Goal: Entertainment & Leisure: Consume media (video, audio)

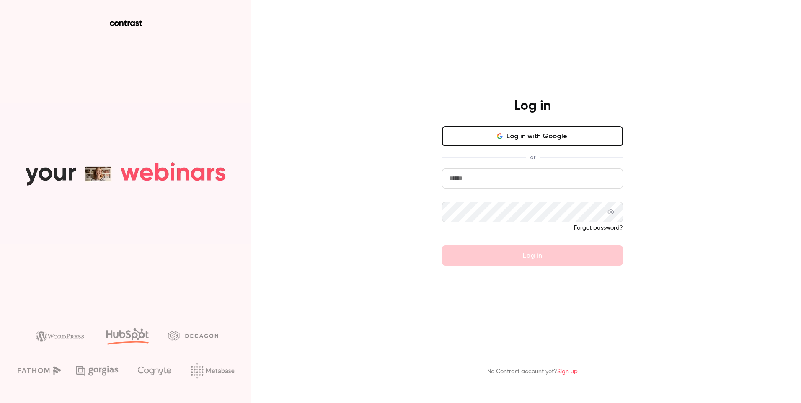
type input "**********"
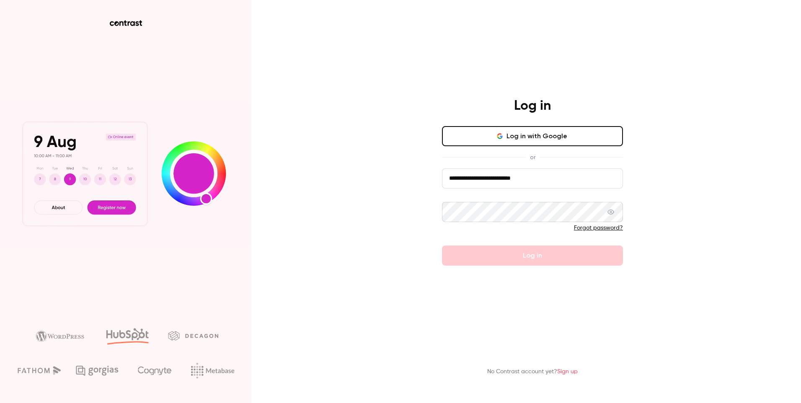
click at [538, 311] on main "**********" at bounding box center [533, 201] width 218 height 403
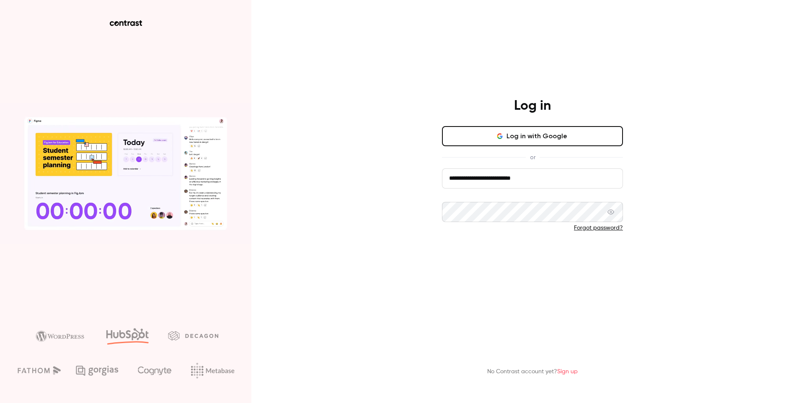
click at [545, 263] on button "Log in" at bounding box center [532, 256] width 181 height 20
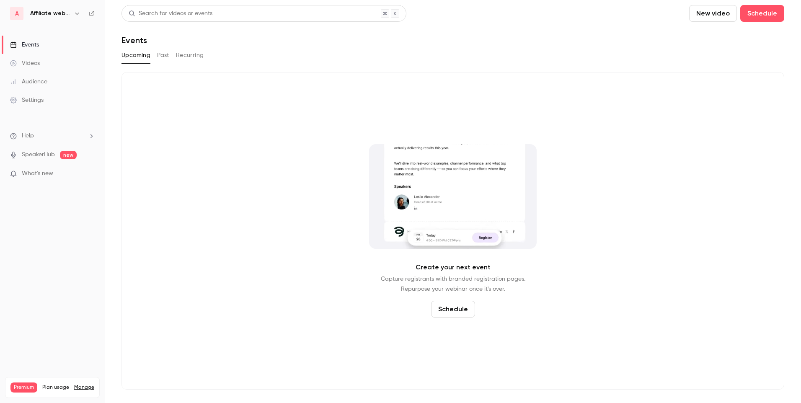
click at [163, 59] on button "Past" at bounding box center [163, 55] width 12 height 13
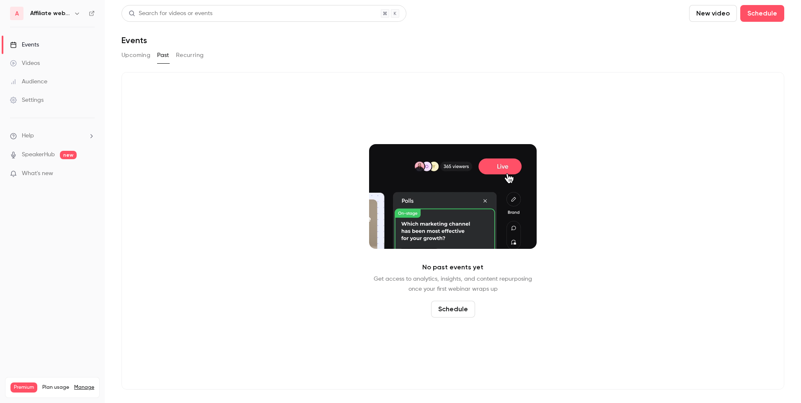
click at [163, 59] on button "Past" at bounding box center [163, 55] width 12 height 13
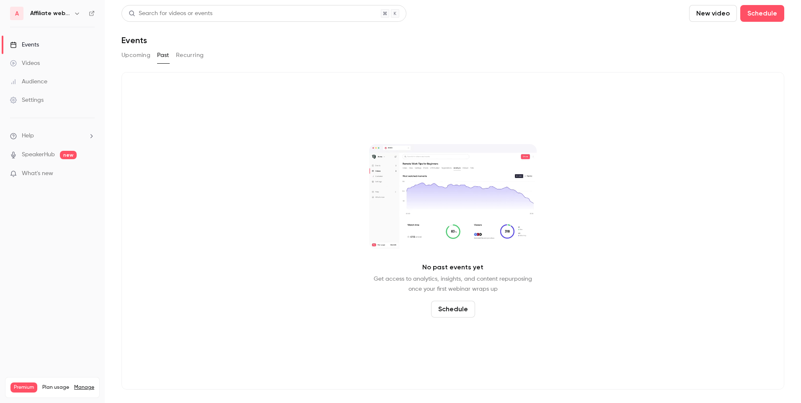
click at [50, 49] on link "Events" at bounding box center [52, 45] width 105 height 18
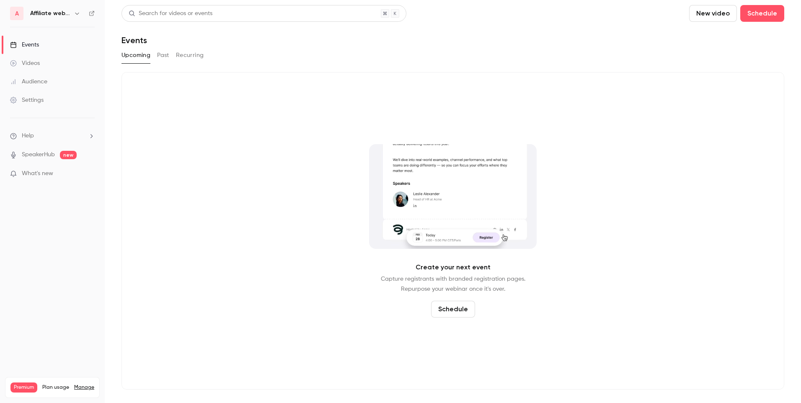
click at [161, 58] on button "Past" at bounding box center [163, 55] width 12 height 13
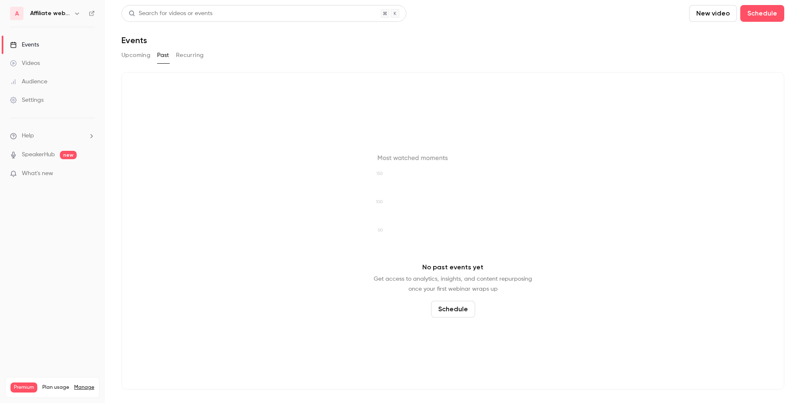
click at [73, 11] on button "button" at bounding box center [77, 13] width 10 height 10
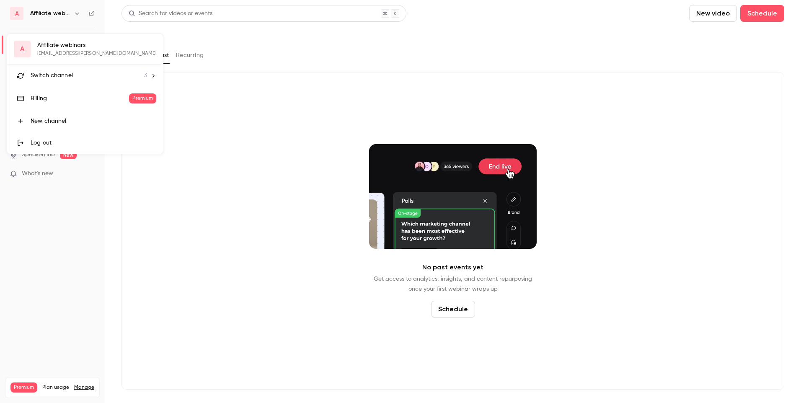
click at [73, 78] on div "Switch channel 3" at bounding box center [89, 75] width 117 height 9
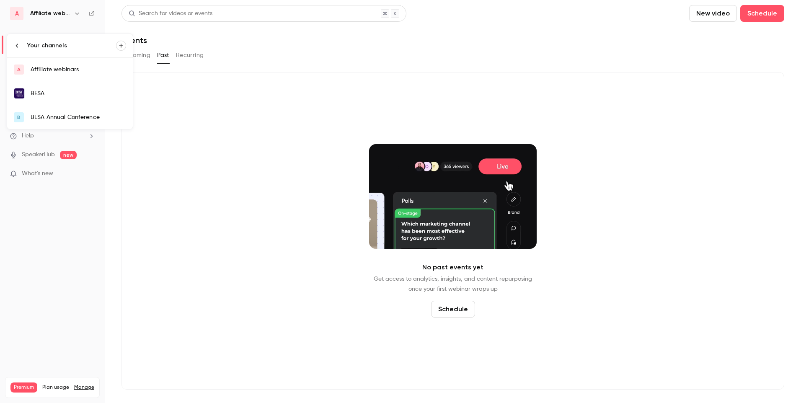
click at [75, 91] on div "BESA" at bounding box center [79, 93] width 96 height 8
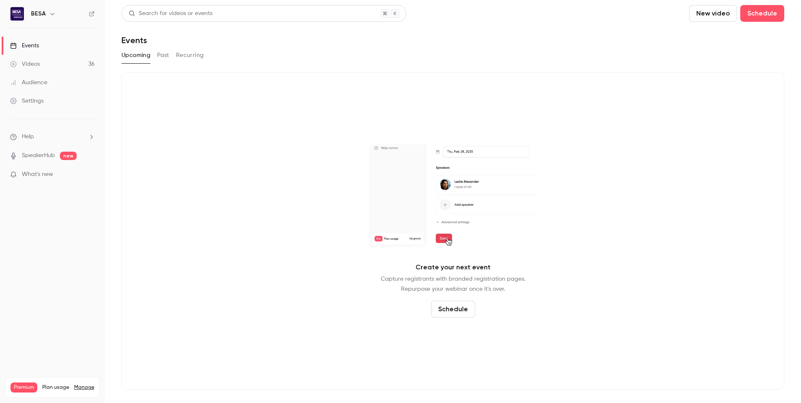
click at [172, 53] on div "Upcoming Past Recurring" at bounding box center [453, 55] width 663 height 13
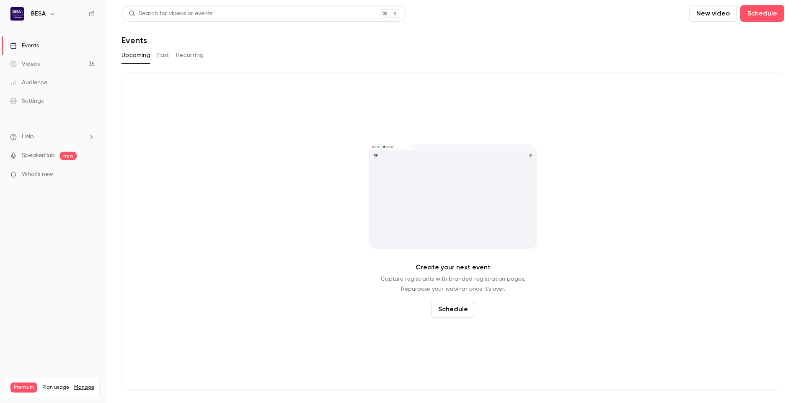
click at [162, 54] on button "Past" at bounding box center [163, 55] width 12 height 13
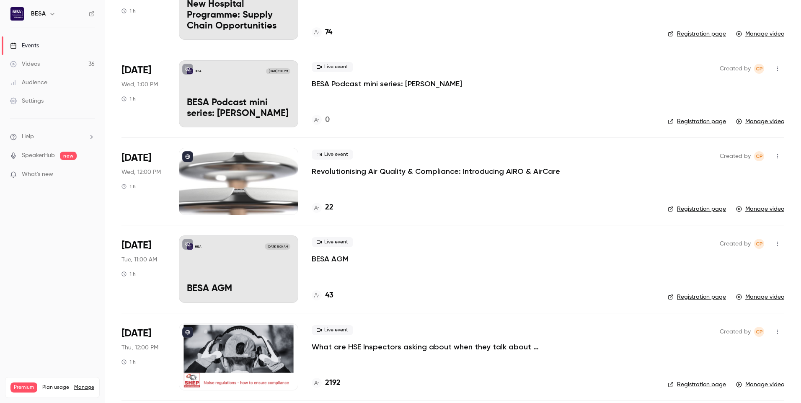
scroll to position [503, 0]
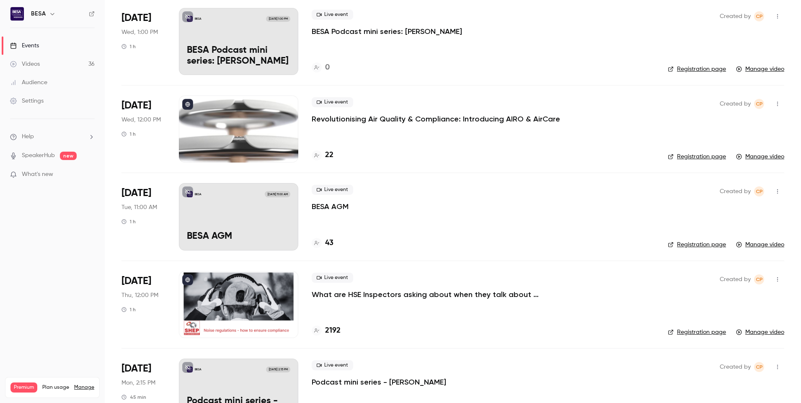
click at [406, 290] on p "What are HSE Inspectors asking about when they talk about workplace noise?" at bounding box center [437, 295] width 251 height 10
